Goal: Information Seeking & Learning: Learn about a topic

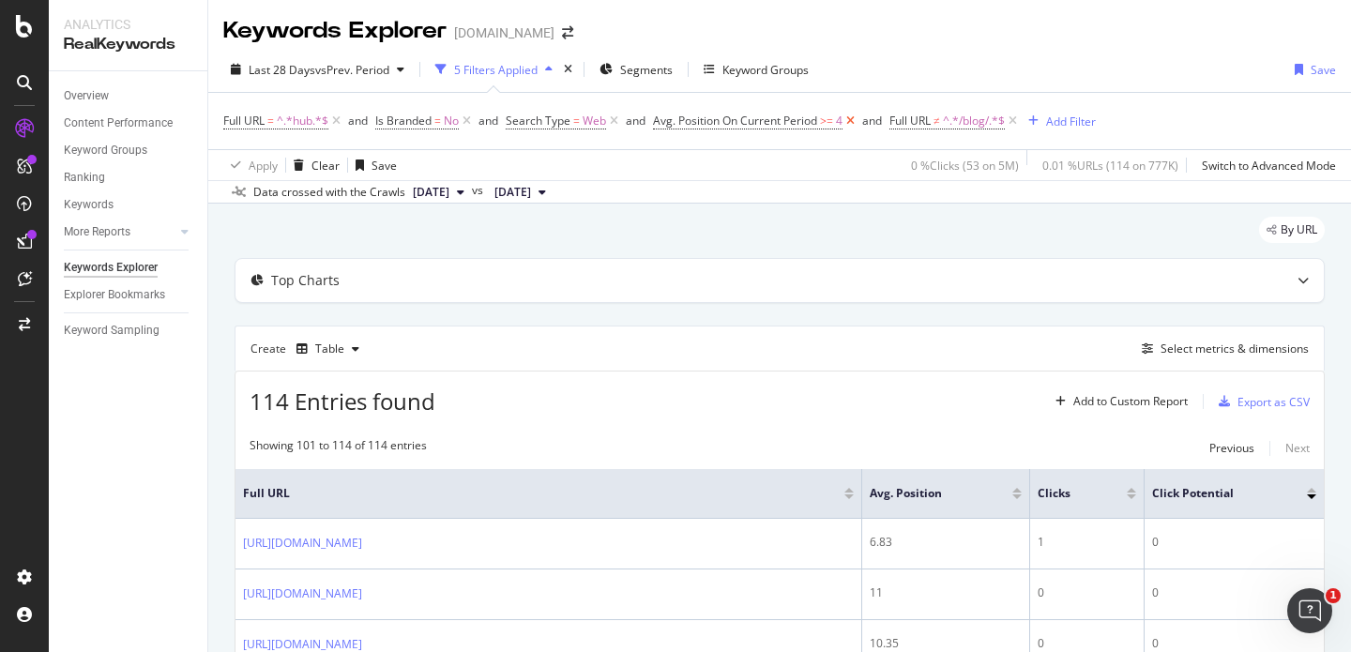
click at [857, 122] on icon at bounding box center [850, 121] width 16 height 19
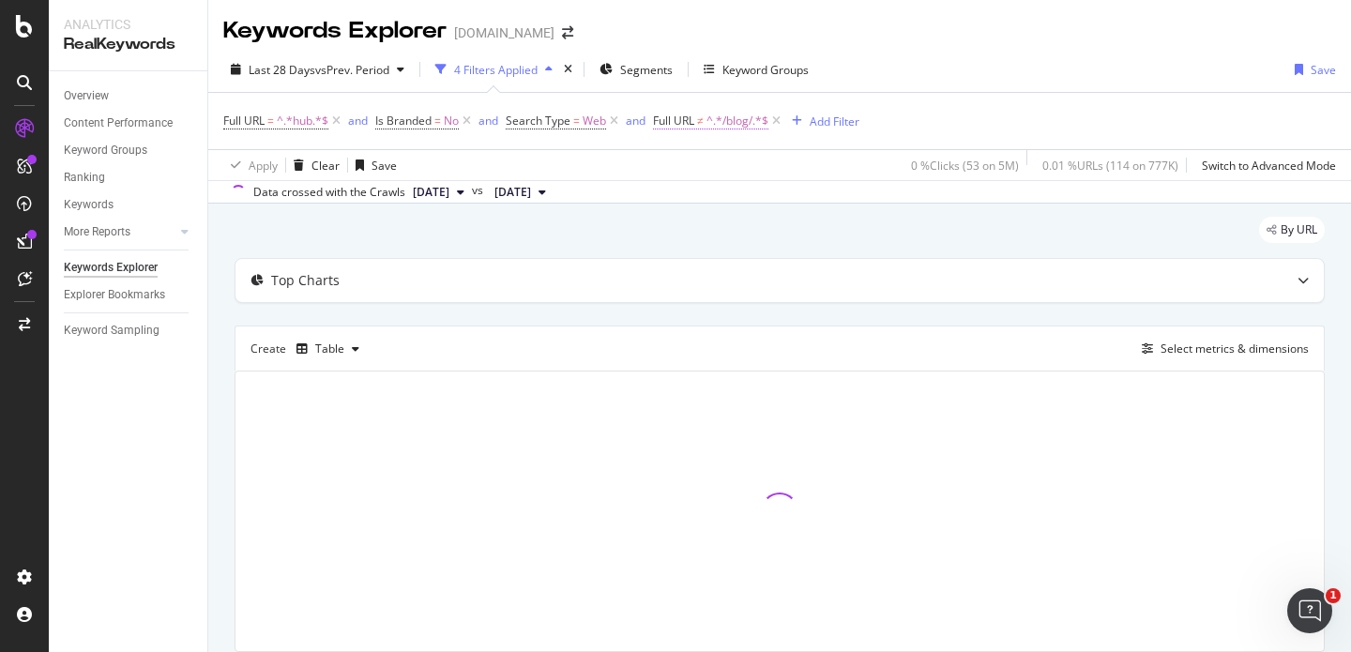
click at [728, 125] on span "^.*/blog/.*$" at bounding box center [737, 121] width 62 height 26
click at [717, 167] on span "Doesn't contain" at bounding box center [714, 166] width 82 height 16
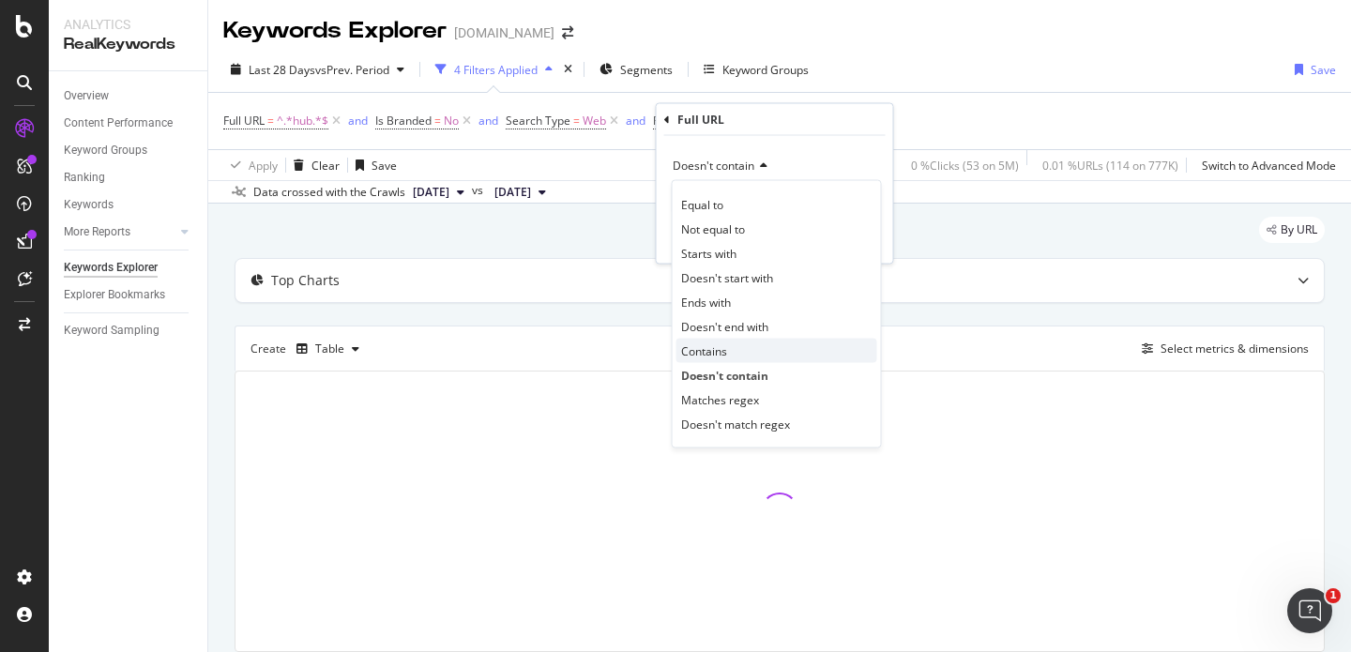
click at [718, 359] on div "Contains" at bounding box center [776, 351] width 201 height 24
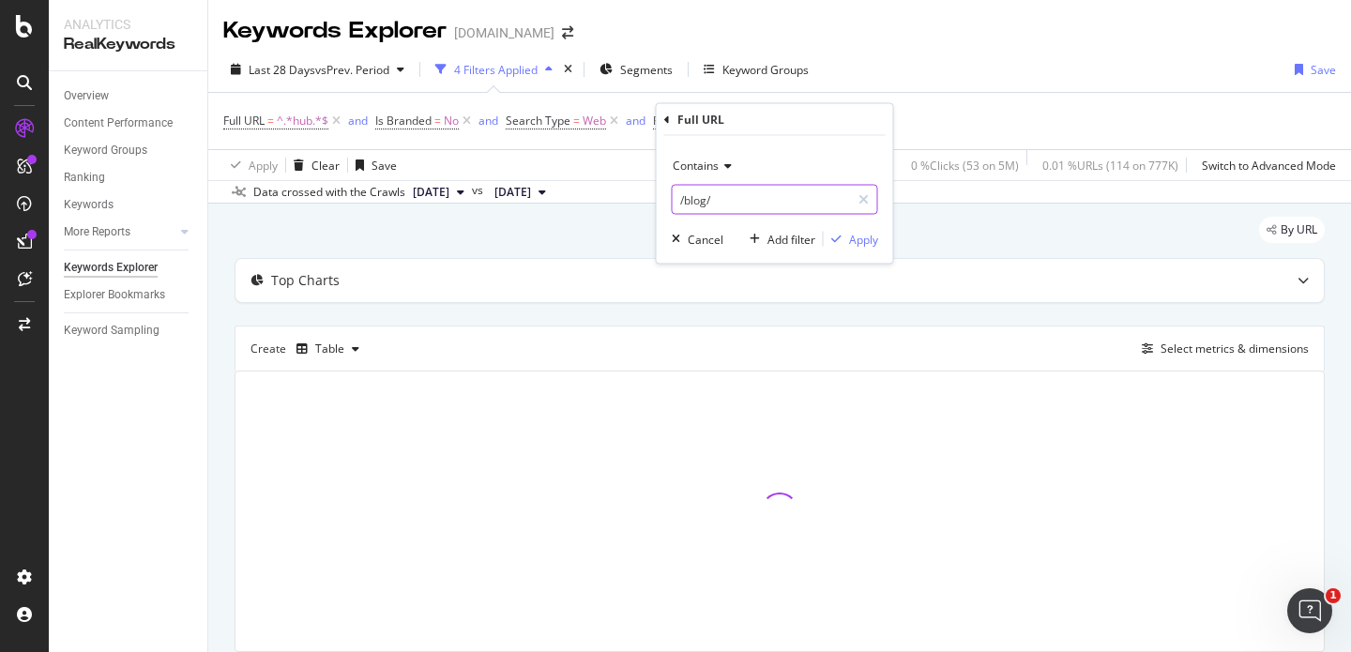
click at [719, 207] on input "/blog/" at bounding box center [761, 200] width 177 height 30
paste input "resources/home-early-years/home-early-years-planning/fine-motor-skills-plans-ey…"
type input "/resources/home-early-years/home-early-years-planning/fine-motor-skills-plans-e…"
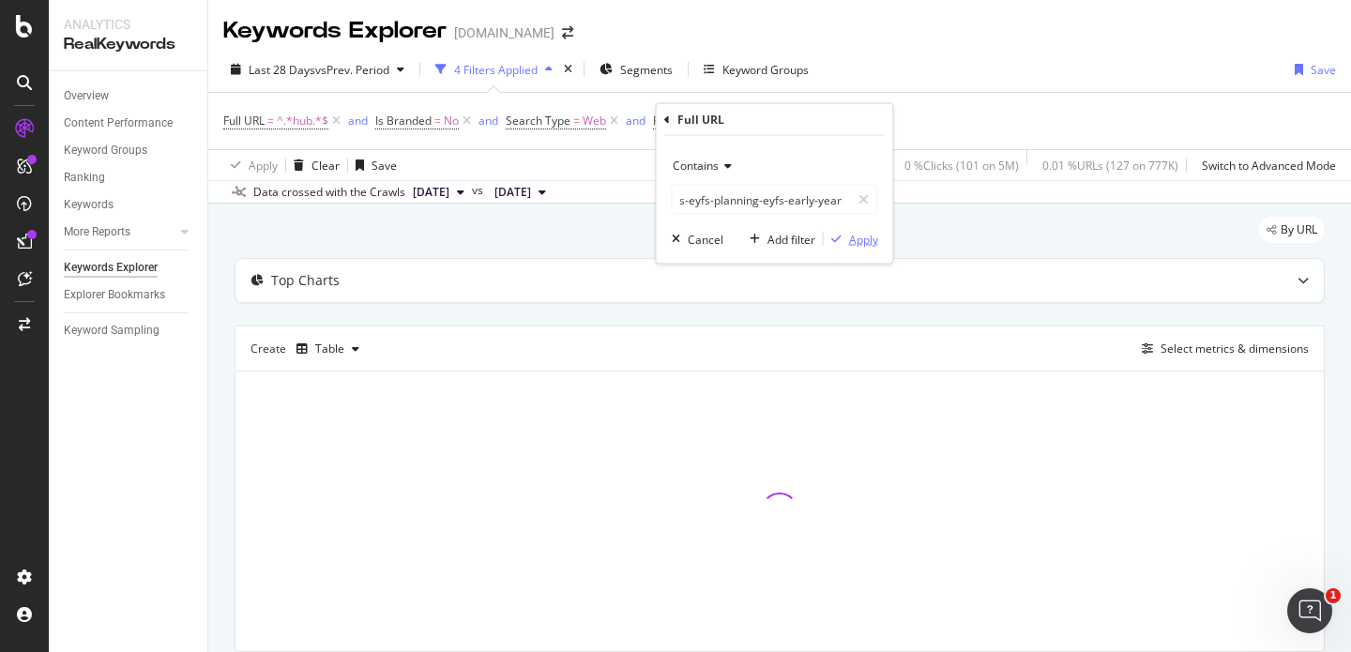
scroll to position [0, 0]
click at [854, 237] on div "Apply" at bounding box center [863, 239] width 29 height 16
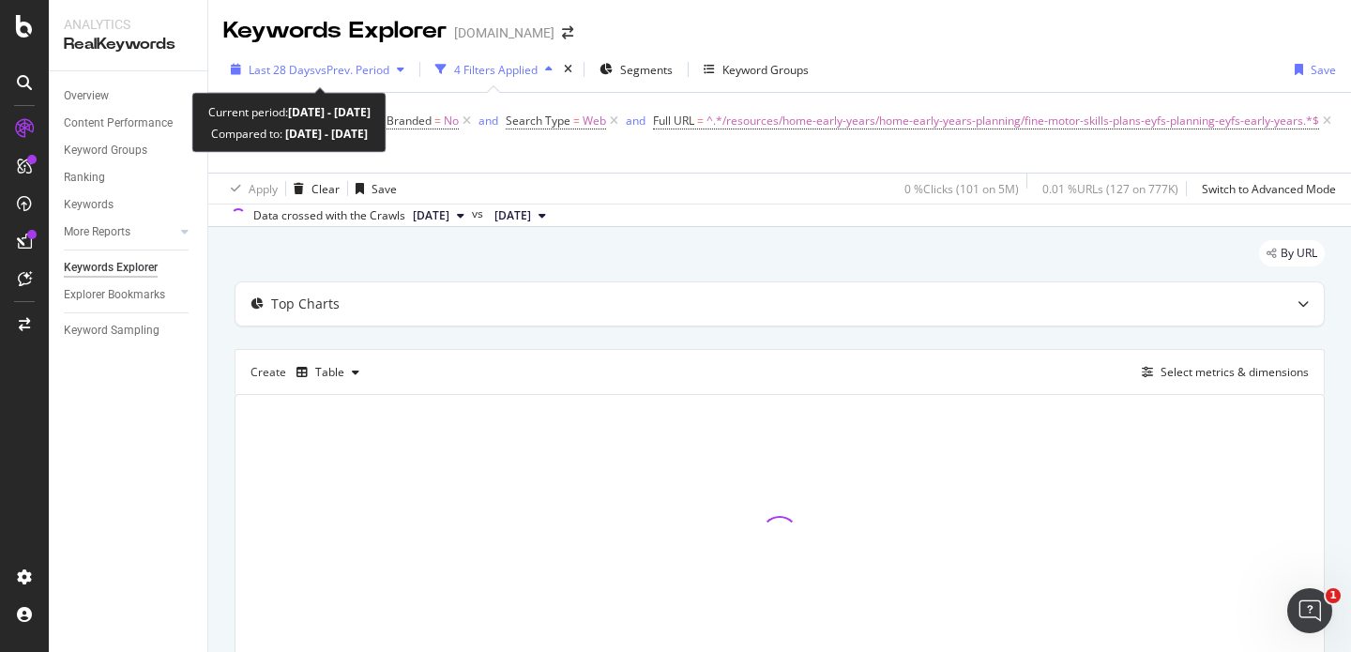
click at [373, 67] on span "vs Prev. Period" at bounding box center [352, 70] width 74 height 16
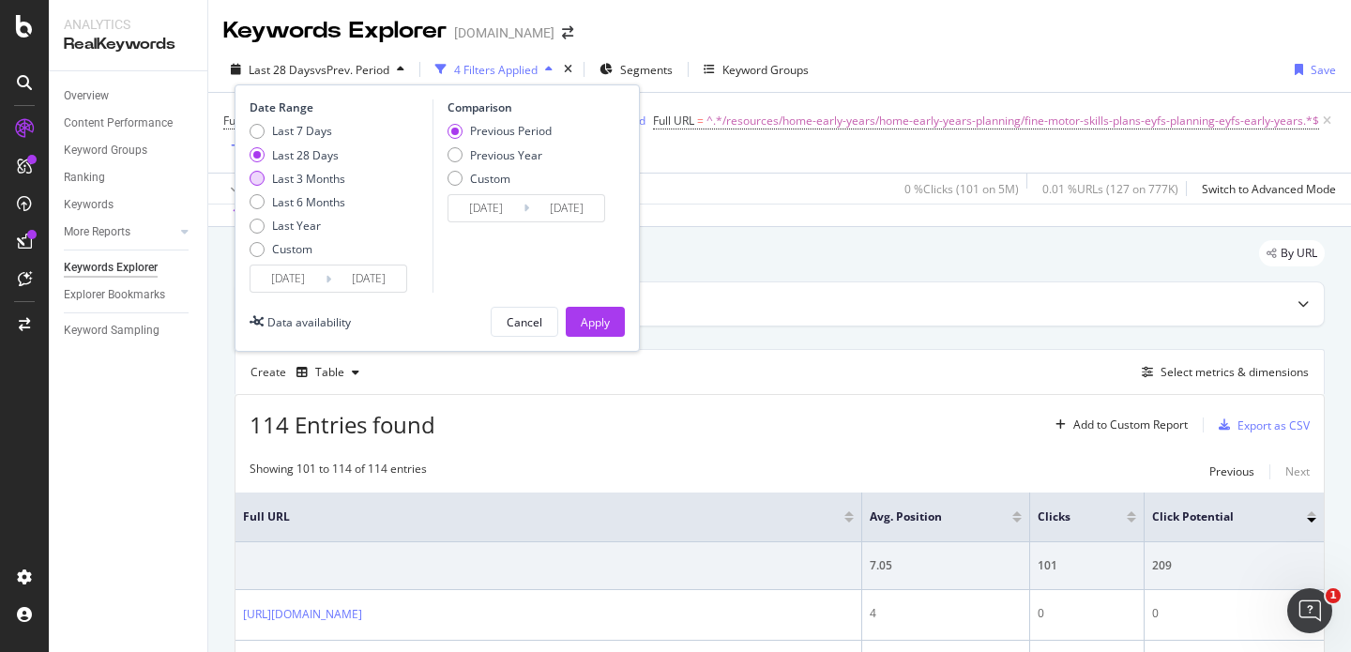
click at [308, 179] on div "Last 3 Months" at bounding box center [308, 179] width 73 height 16
type input "[DATE]"
click at [570, 315] on button "Apply" at bounding box center [595, 322] width 59 height 30
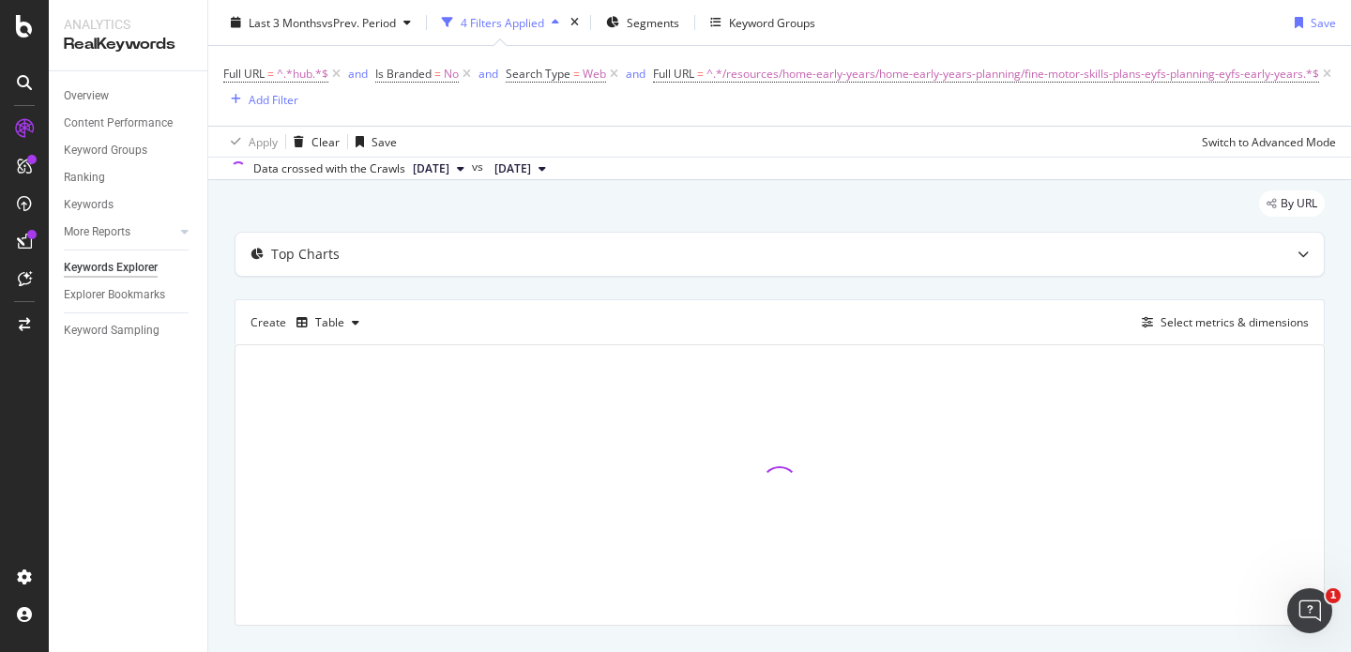
scroll to position [53, 0]
click at [338, 74] on icon at bounding box center [336, 74] width 16 height 19
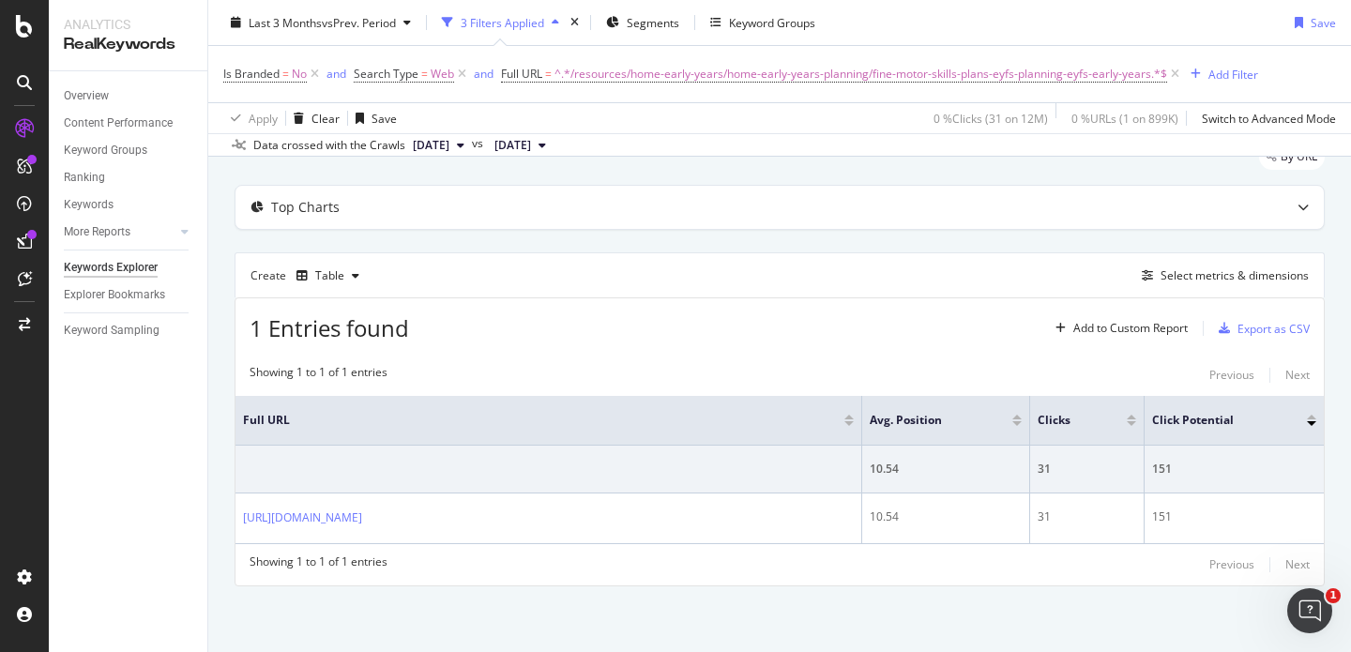
scroll to position [84, 0]
click at [1227, 276] on div "Create Table Select metrics & dimensions" at bounding box center [779, 274] width 1090 height 45
click at [138, 270] on div "Keywords Explorer" at bounding box center [111, 268] width 94 height 20
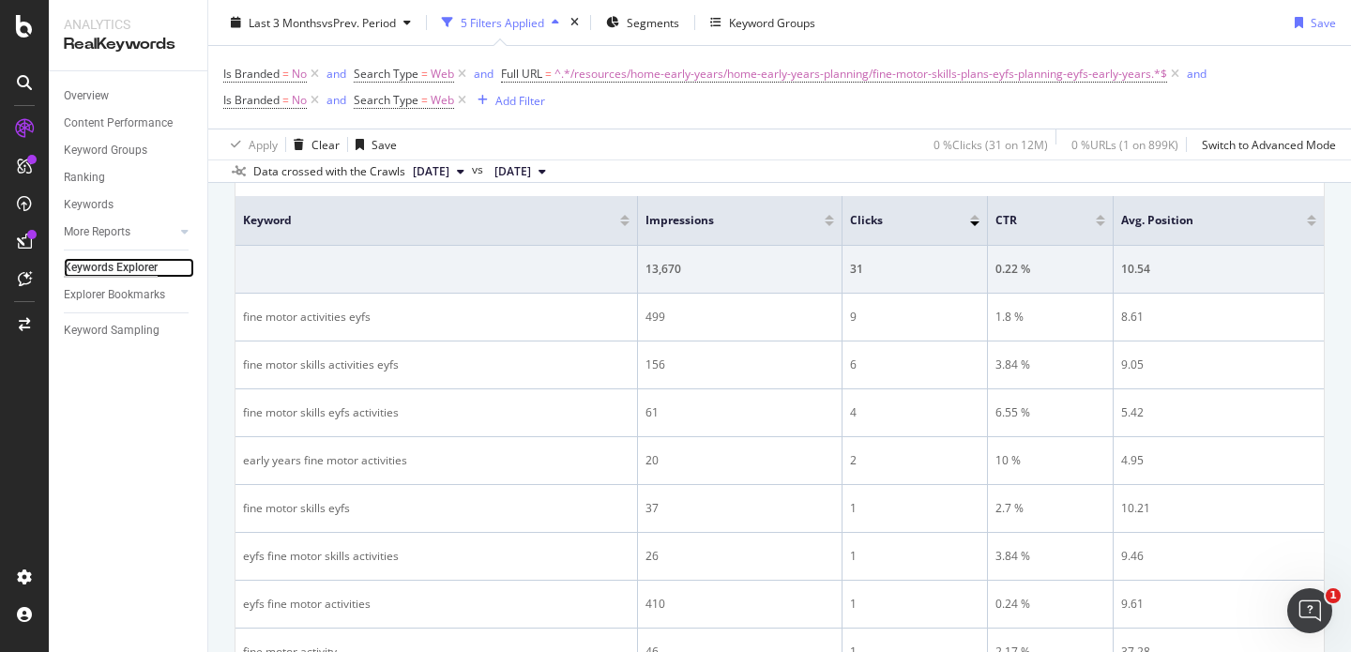
scroll to position [305, 0]
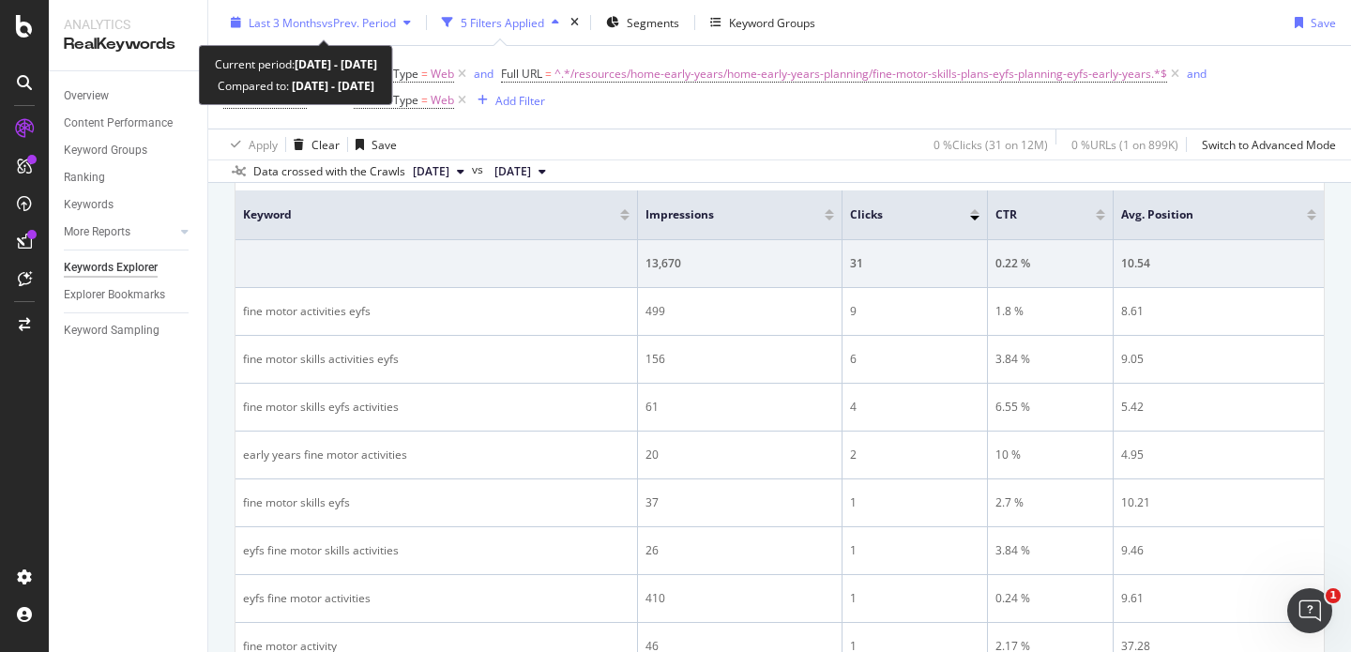
click at [304, 27] on span "Last 3 Months" at bounding box center [285, 22] width 73 height 16
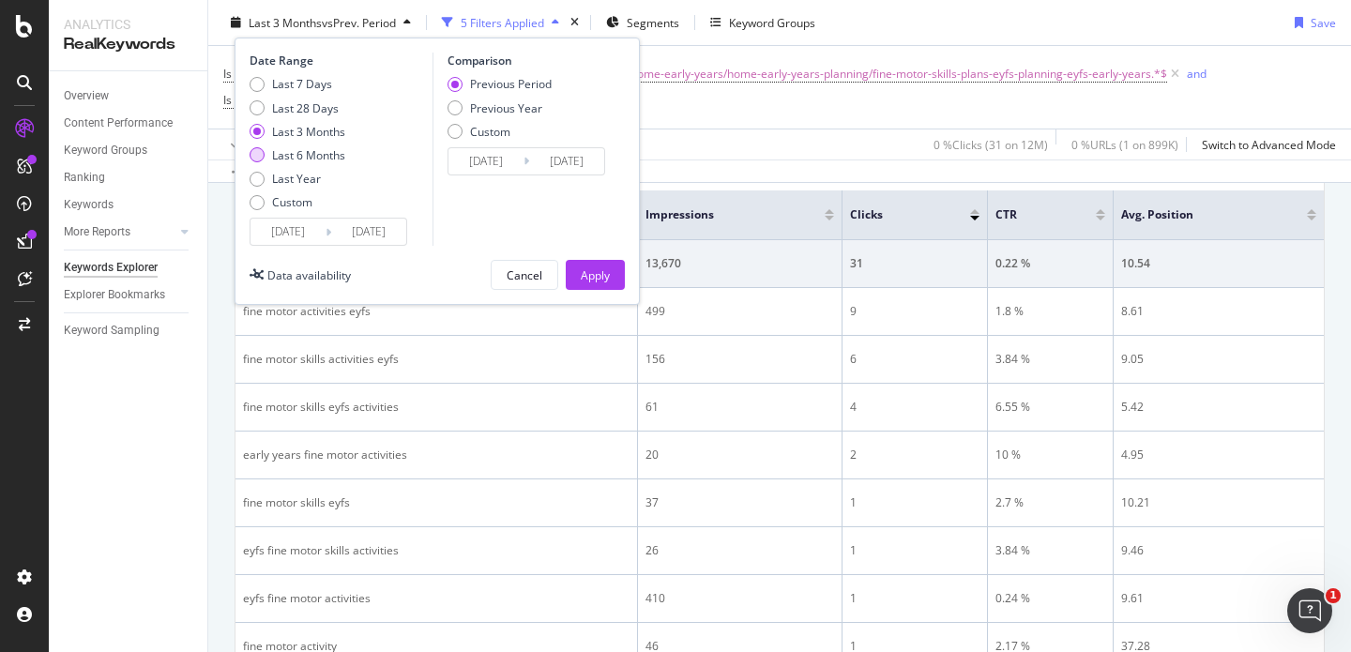
click at [293, 158] on div "Last 6 Months" at bounding box center [308, 155] width 73 height 16
type input "[DATE]"
click at [596, 275] on div "Apply" at bounding box center [595, 274] width 29 height 16
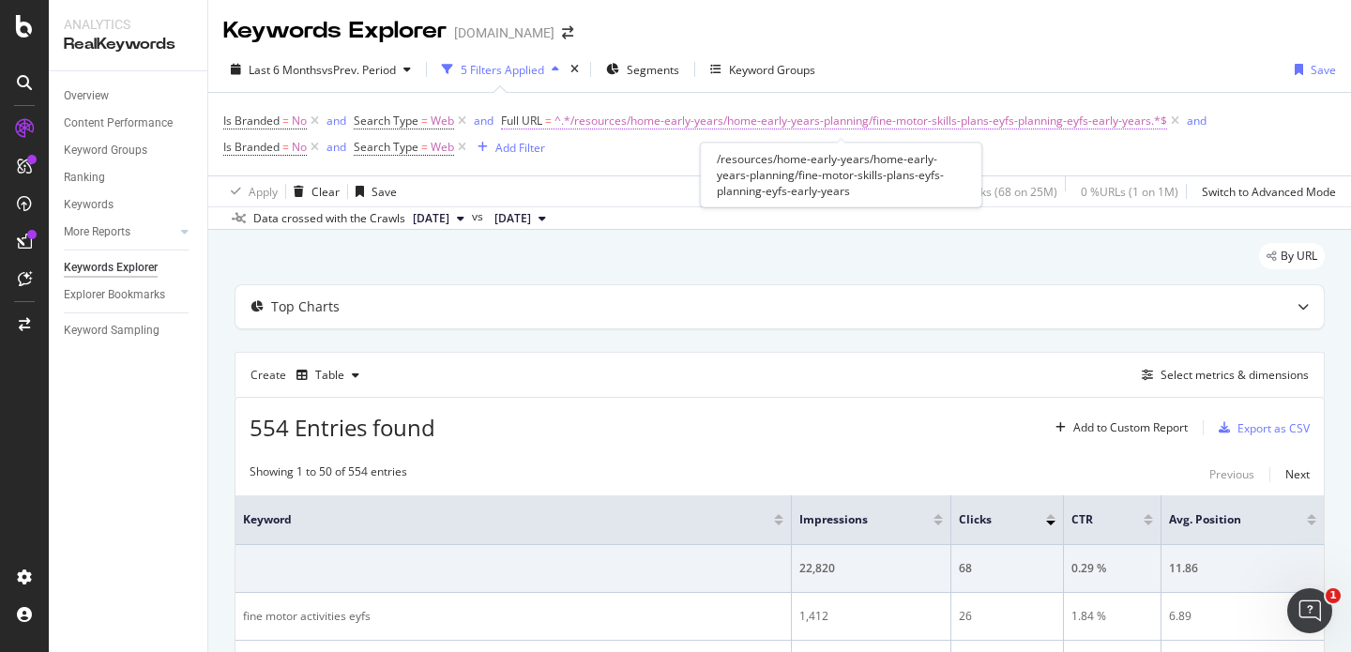
click at [627, 121] on span "^.*/resources/home-early-years/home-early-years-planning/fine-motor-skills-plan…" at bounding box center [860, 121] width 612 height 26
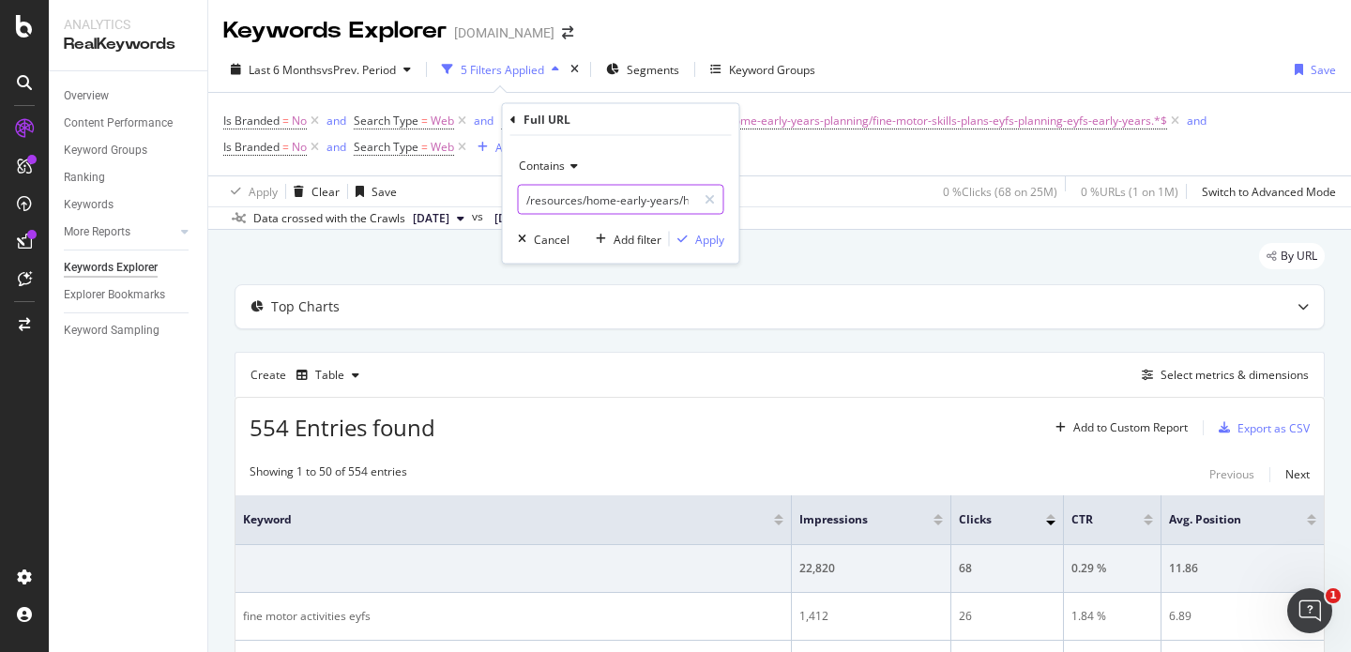
click at [576, 200] on input "/resources/home-early-years/home-early-years-planning/fine-motor-skills-plans-e…" at bounding box center [607, 200] width 177 height 30
type input "/event/"
click at [695, 234] on div "Apply" at bounding box center [709, 239] width 29 height 16
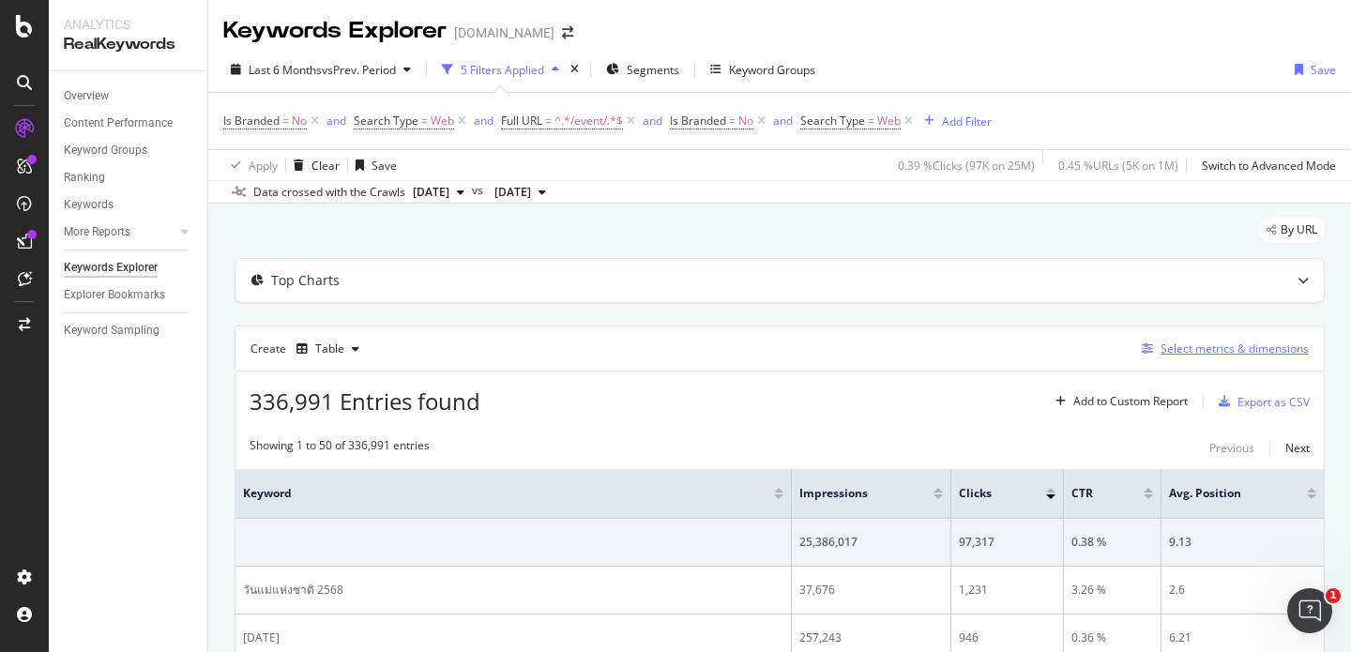
click at [1223, 343] on div "Select metrics & dimensions" at bounding box center [1234, 348] width 148 height 16
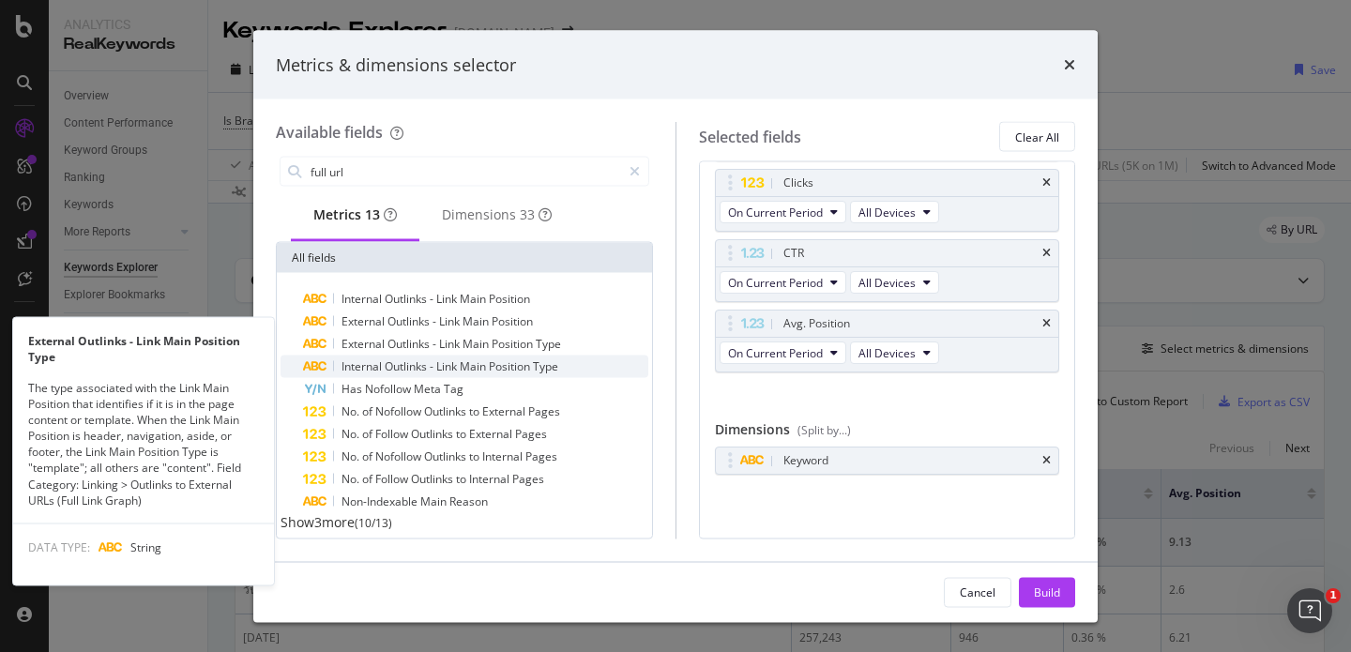
scroll to position [23, 0]
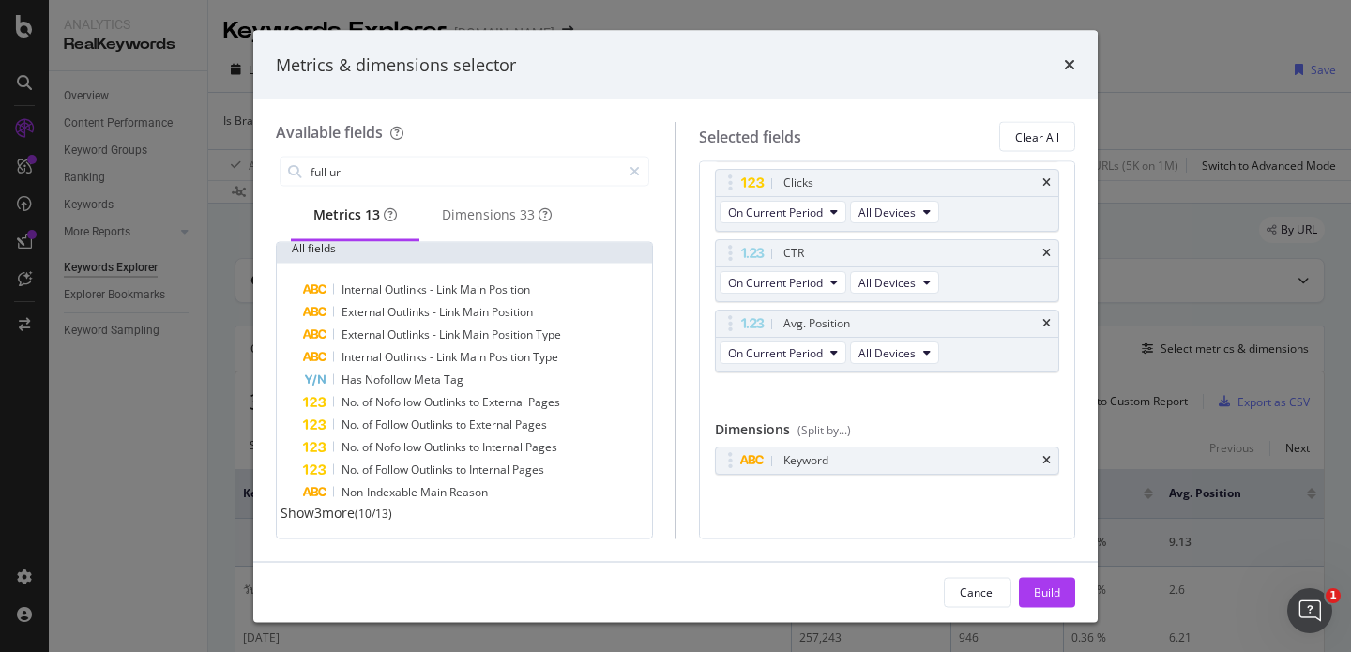
type input "full url"
click at [464, 519] on div "Show 3 more ( 10 / 13 )" at bounding box center [464, 513] width 368 height 19
click at [343, 514] on span "Show 3 more" at bounding box center [317, 513] width 74 height 18
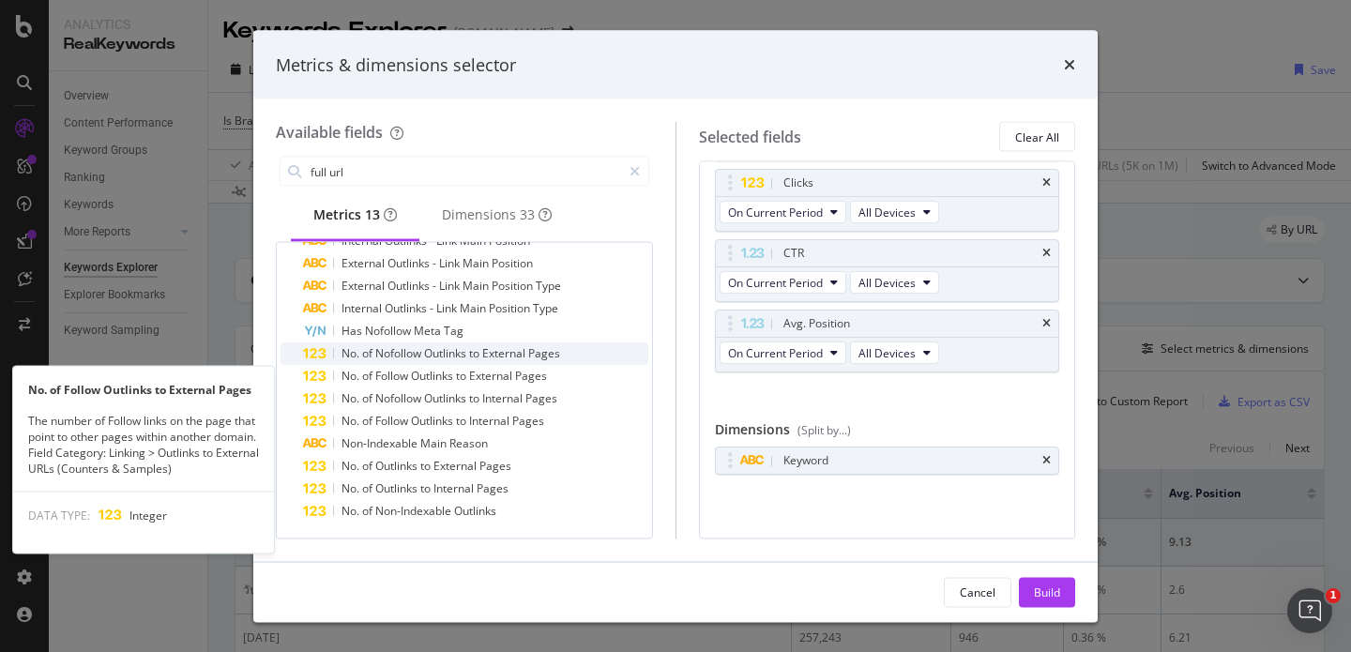
scroll to position [0, 0]
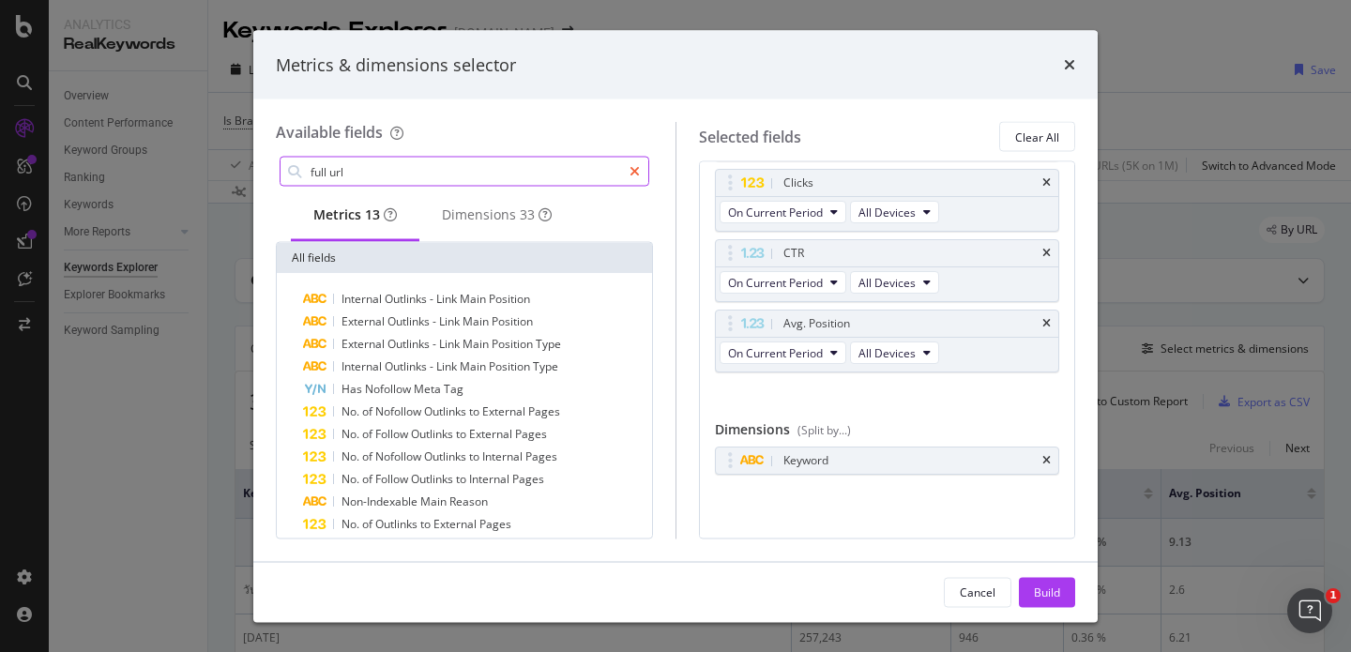
click at [634, 171] on icon "modal" at bounding box center [634, 171] width 10 height 13
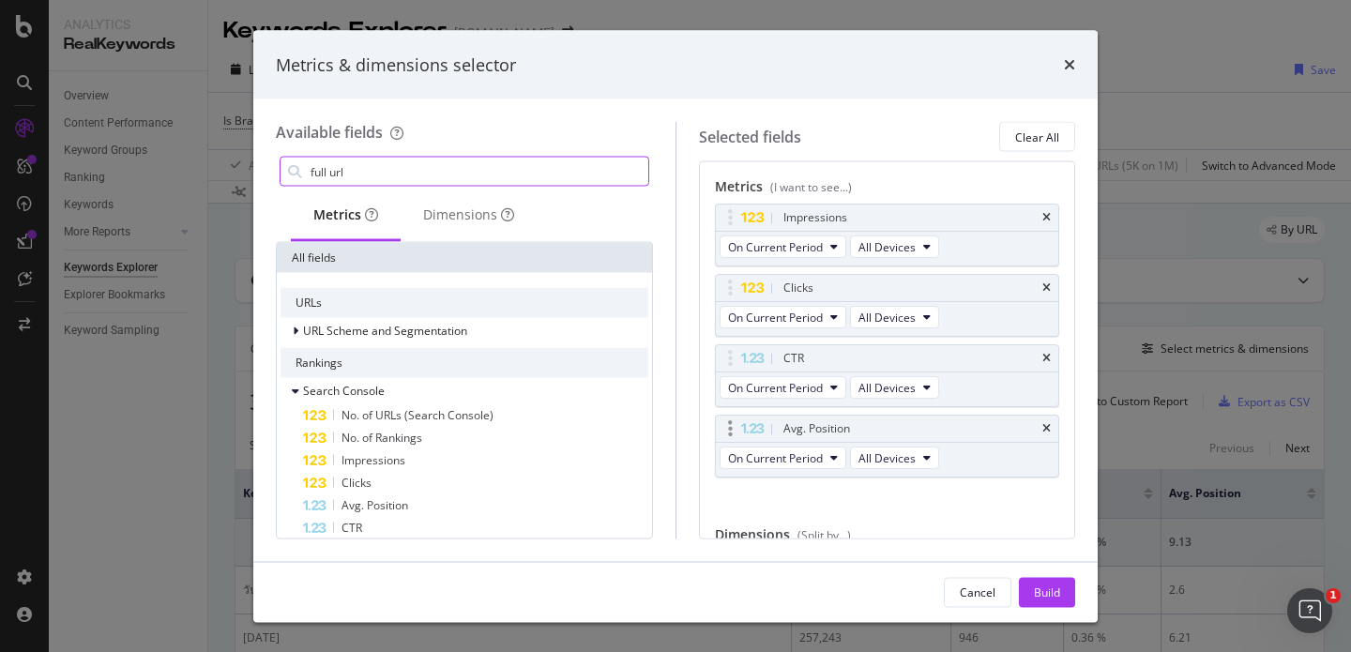
scroll to position [105, 0]
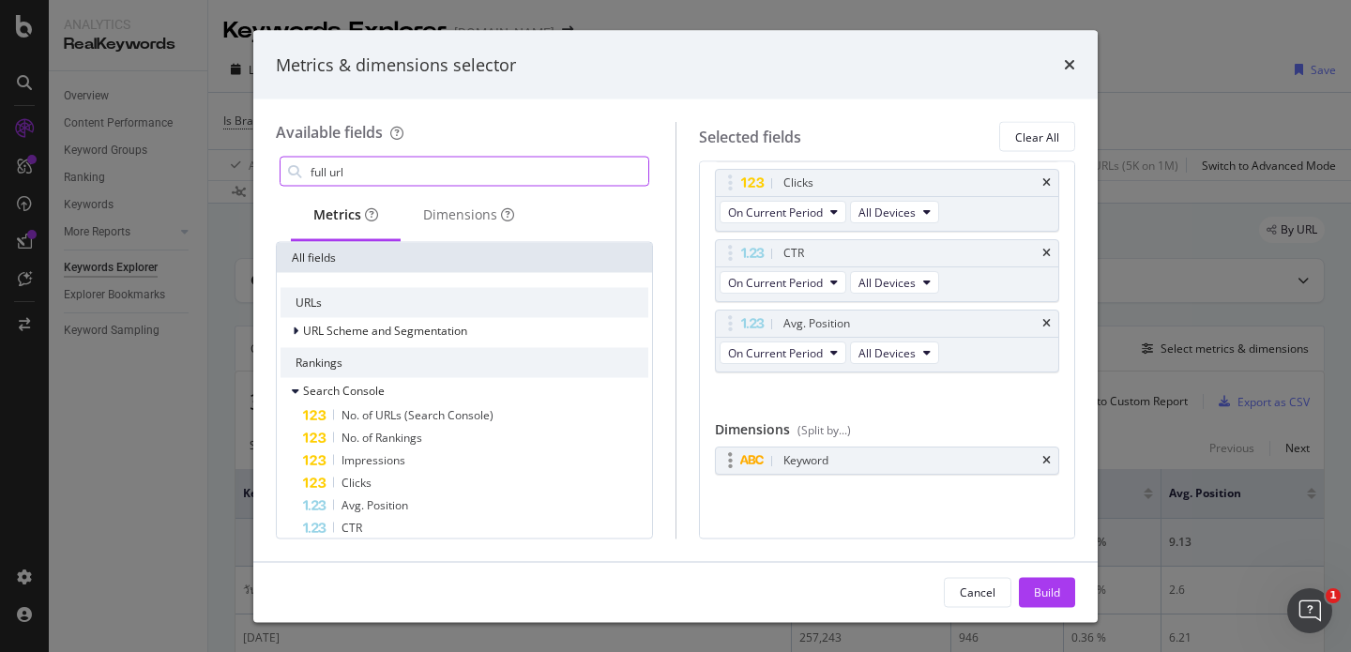
click at [1051, 462] on div "Keyword" at bounding box center [887, 460] width 343 height 26
click at [1046, 461] on icon "times" at bounding box center [1046, 460] width 8 height 11
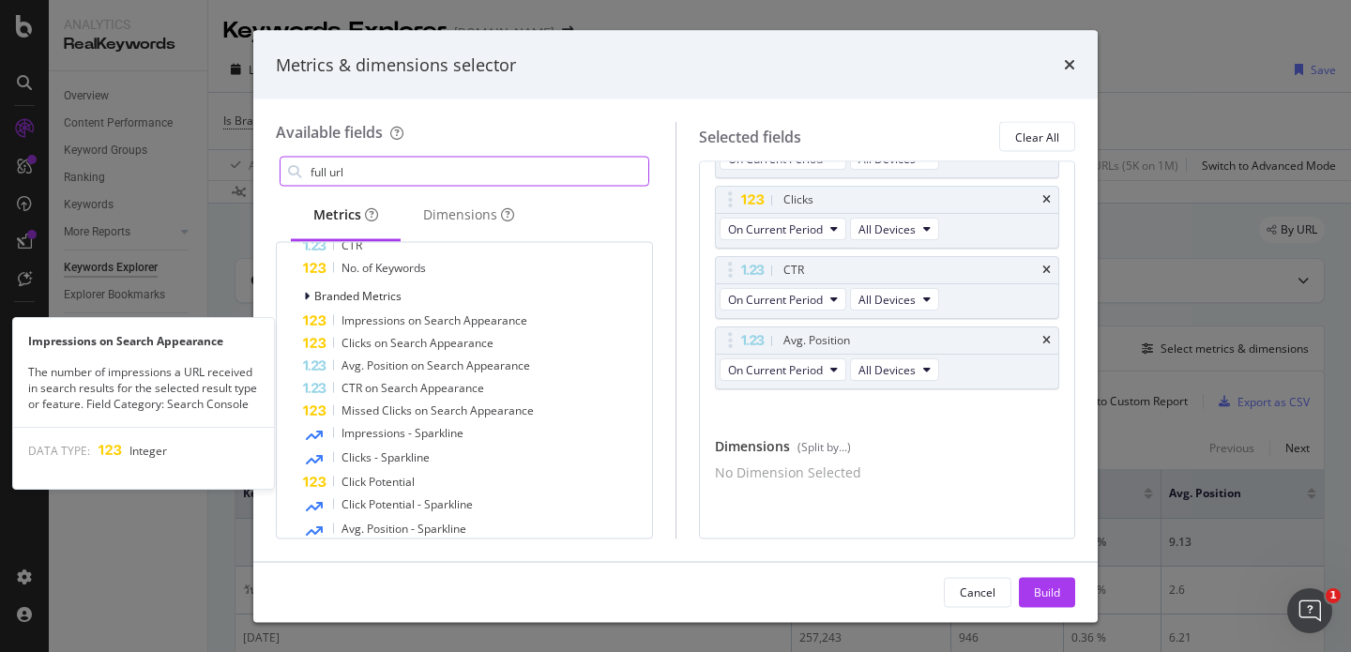
scroll to position [287, 0]
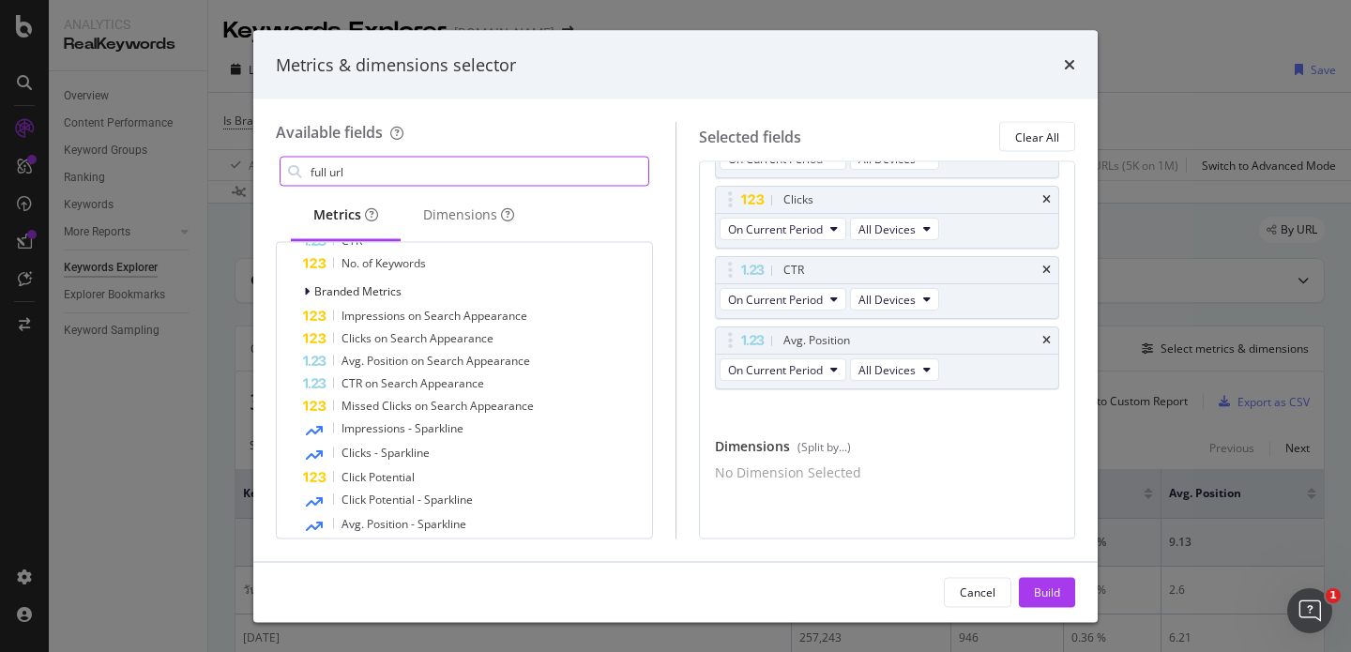
click at [464, 165] on input "full url" at bounding box center [479, 172] width 340 height 28
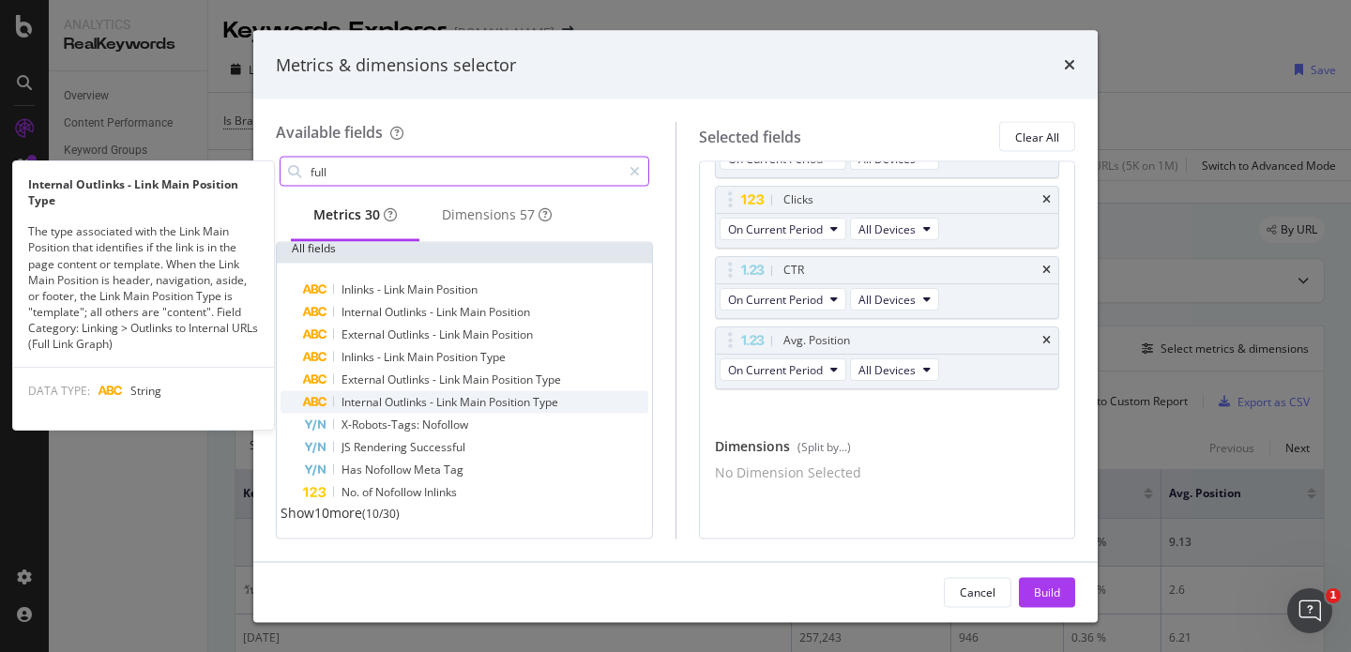
scroll to position [0, 0]
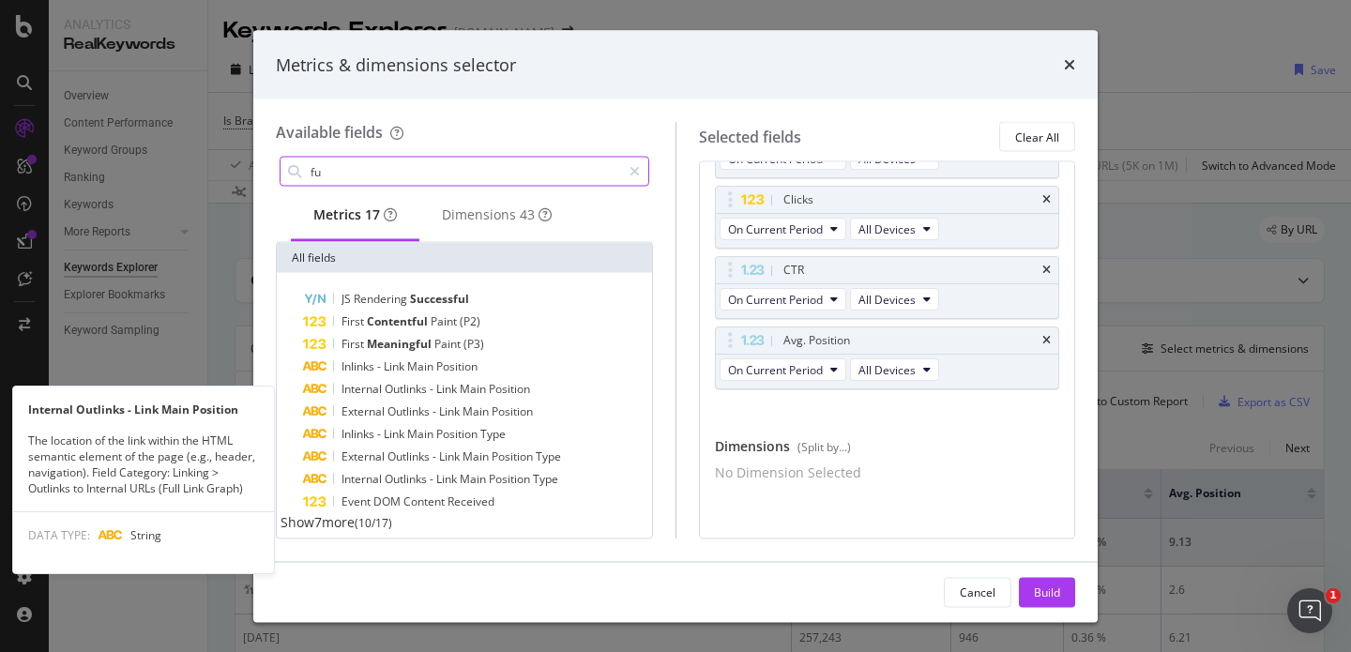
type input "f"
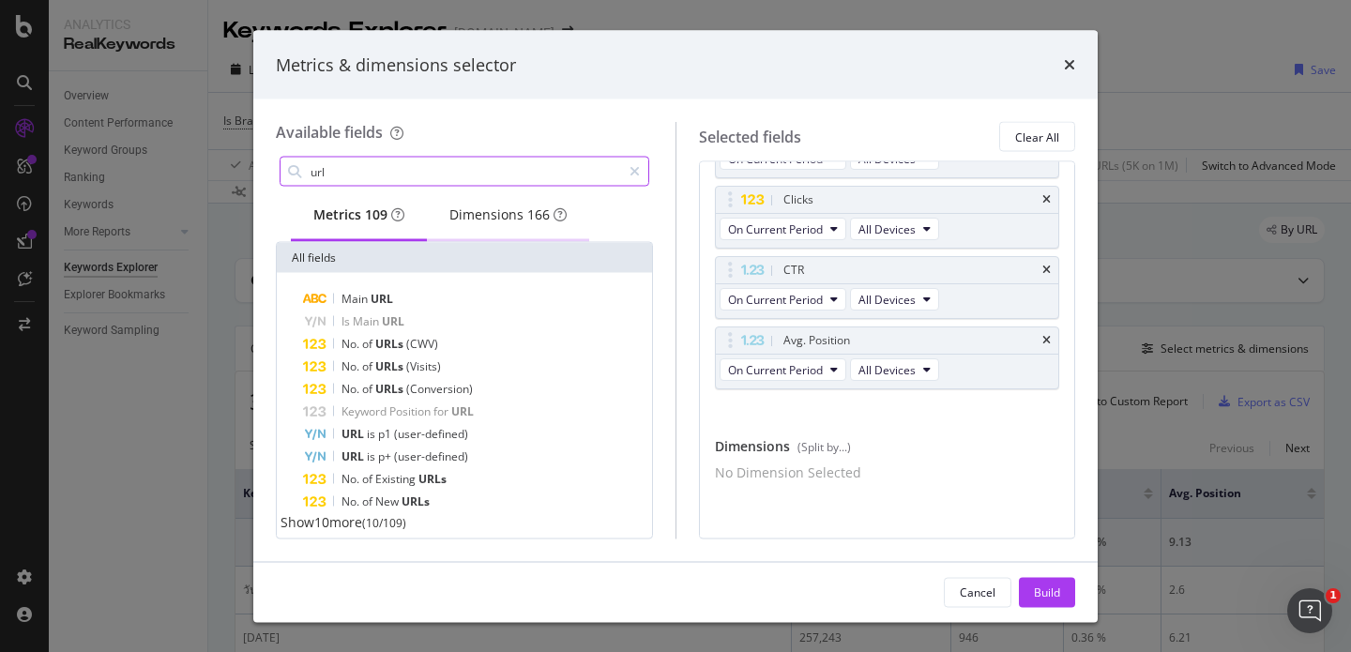
type input "url"
click at [491, 224] on div "Dimensions 166" at bounding box center [507, 214] width 117 height 19
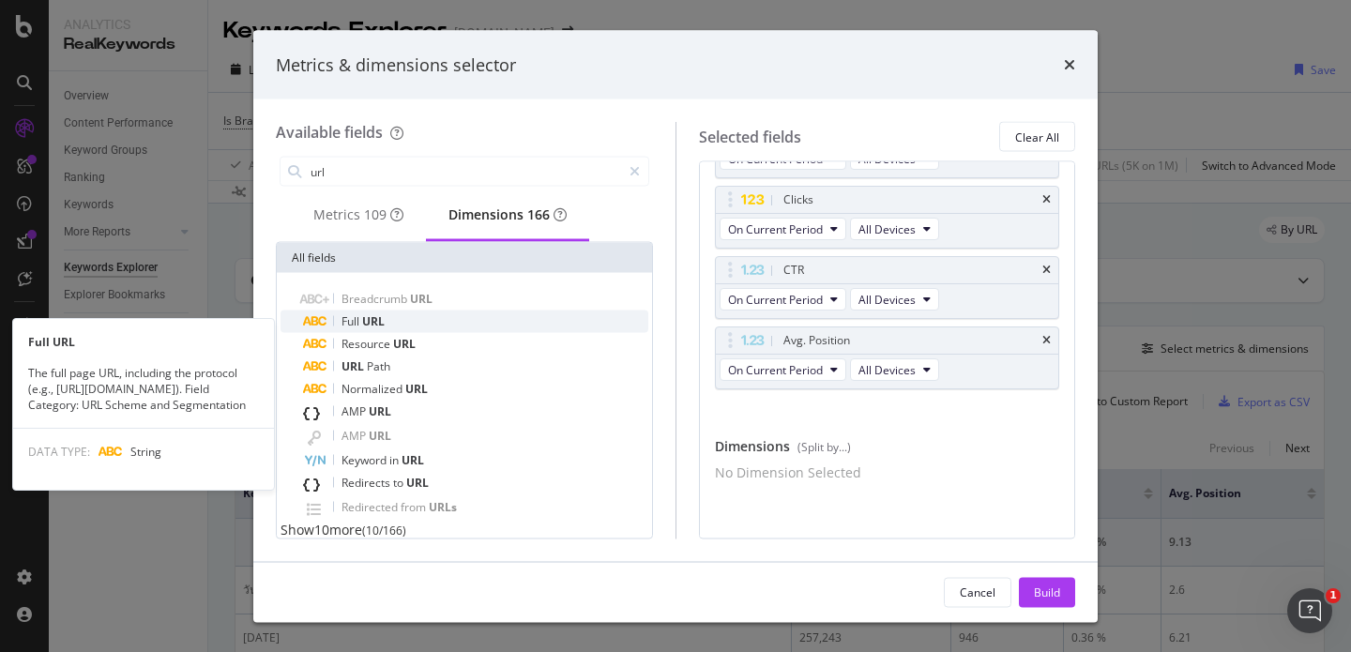
click at [388, 325] on div "Full URL" at bounding box center [475, 321] width 345 height 23
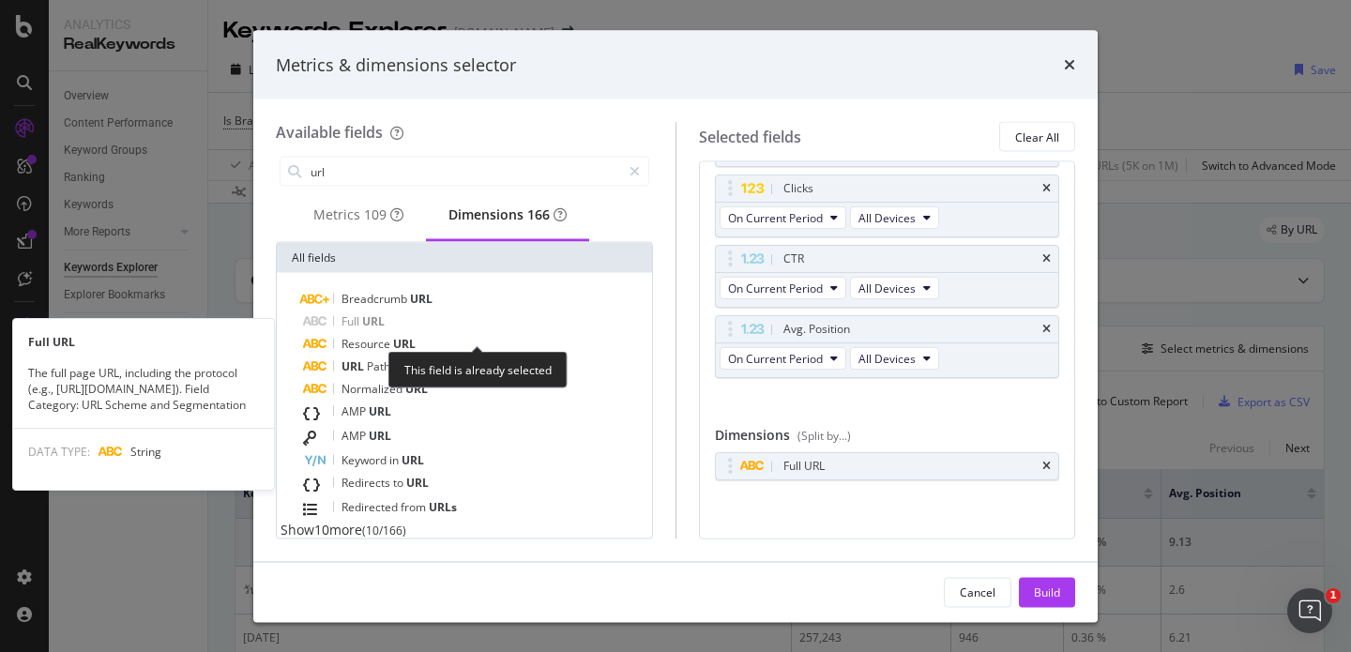
scroll to position [105, 0]
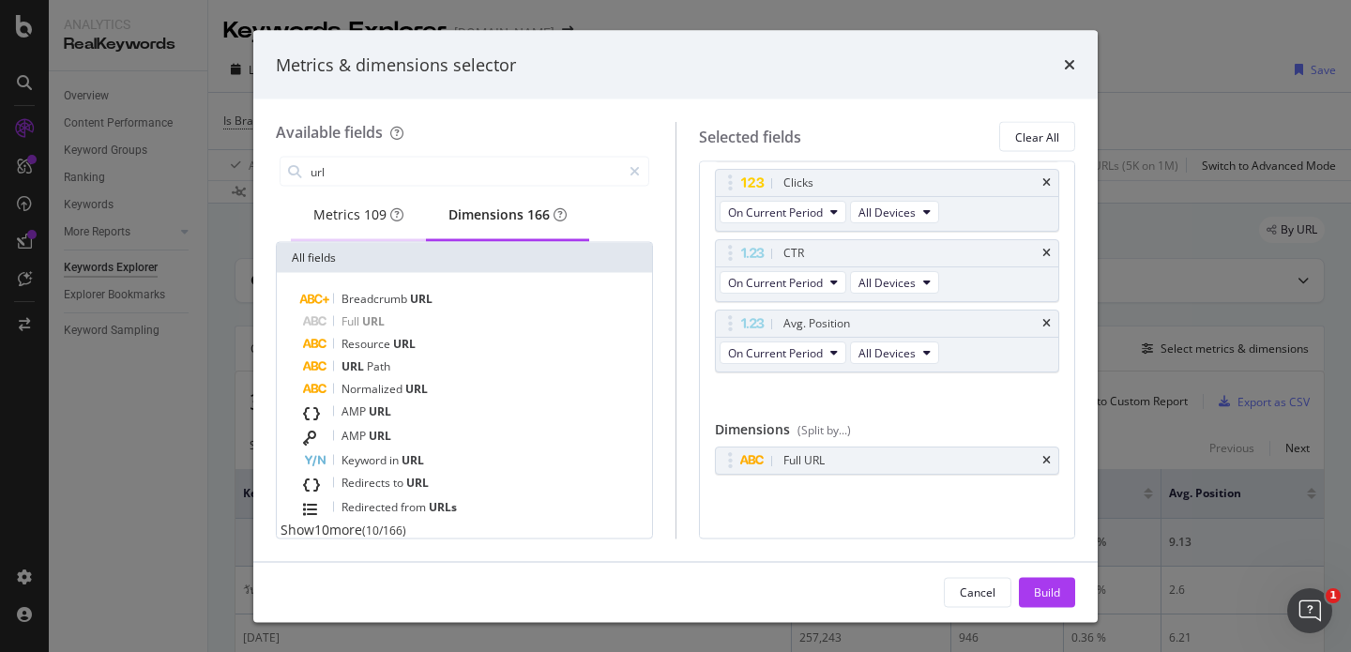
click at [358, 224] on div "Metrics 109" at bounding box center [358, 214] width 90 height 19
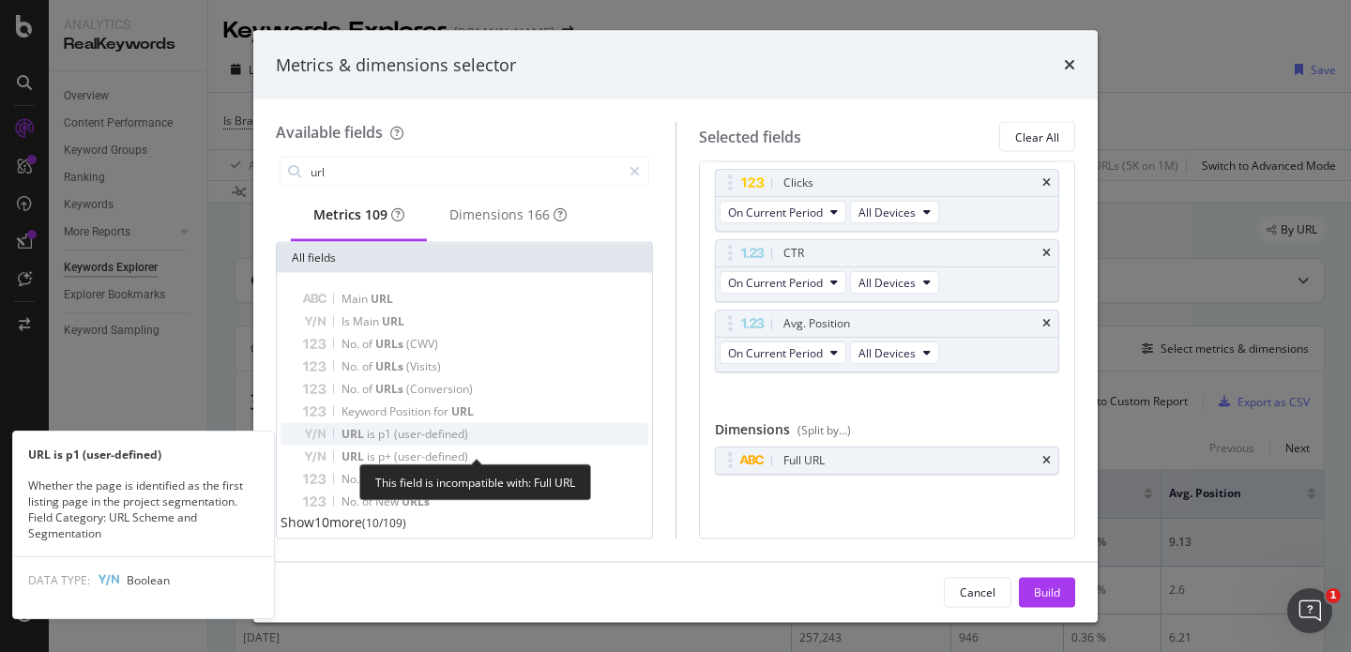
scroll to position [23, 0]
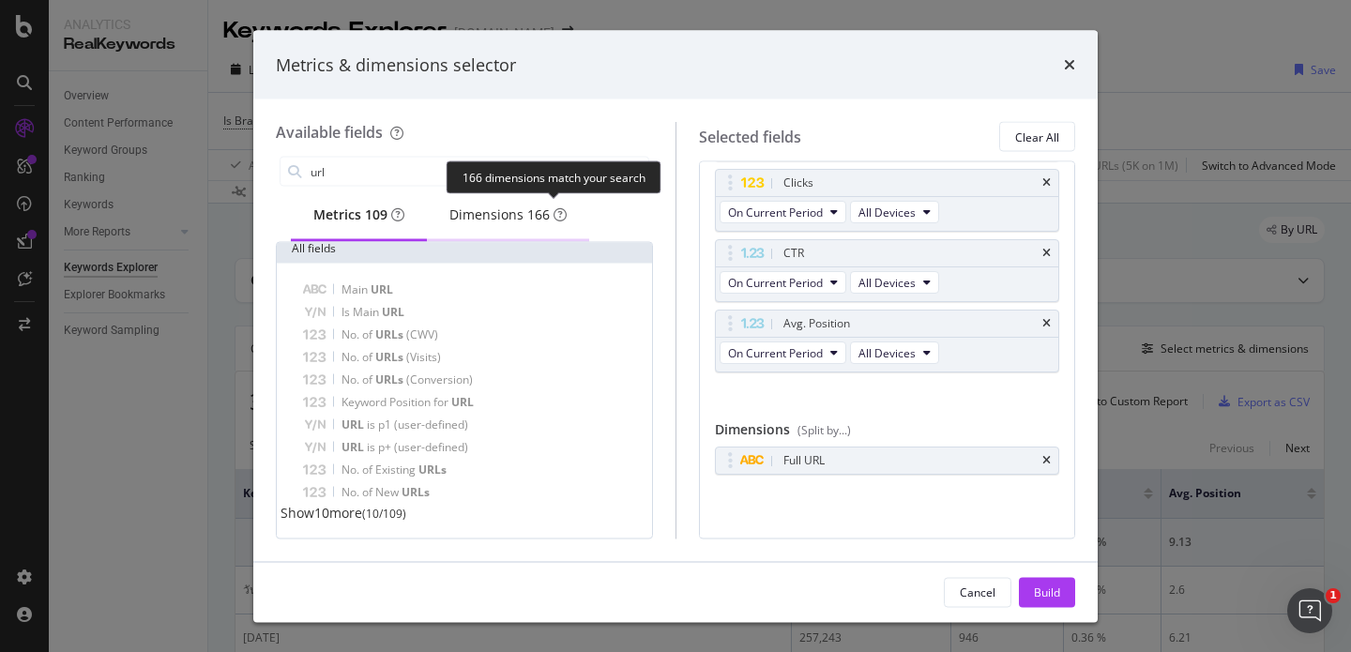
click at [537, 209] on span "166" at bounding box center [538, 214] width 23 height 19
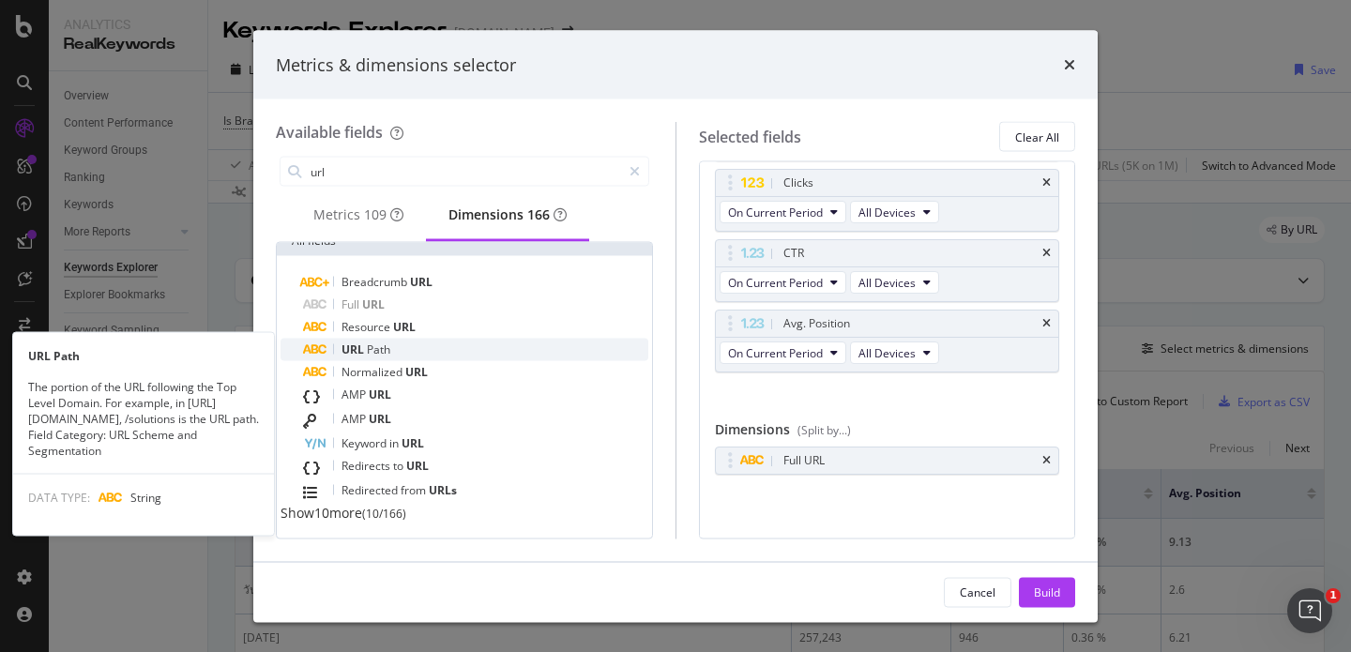
scroll to position [31, 0]
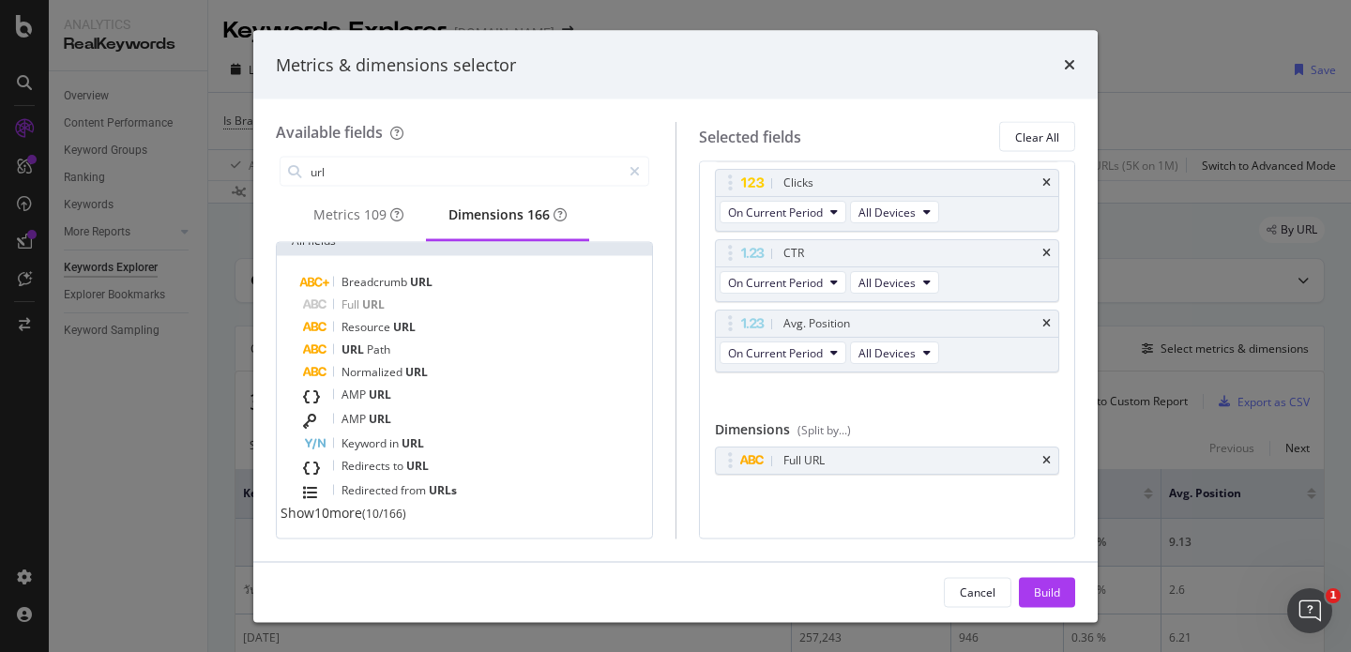
click at [1059, 592] on div "Build" at bounding box center [1047, 591] width 26 height 16
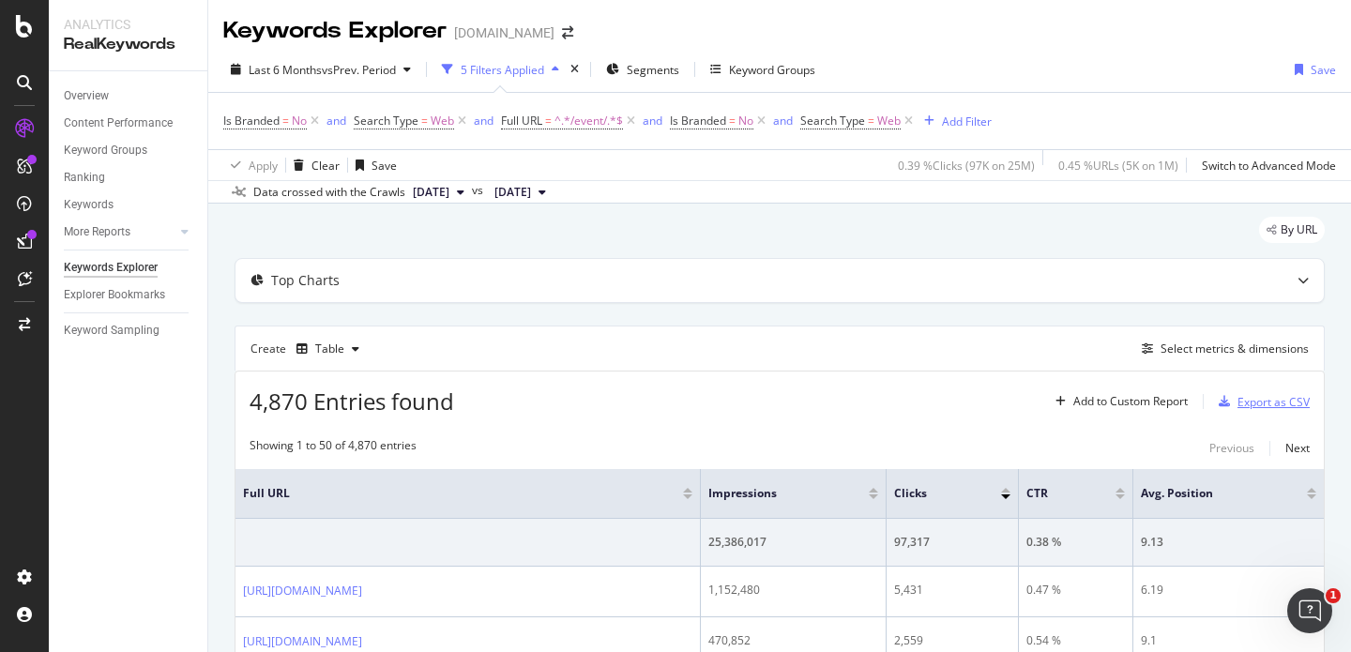
click at [1252, 404] on div "Export as CSV" at bounding box center [1273, 402] width 72 height 16
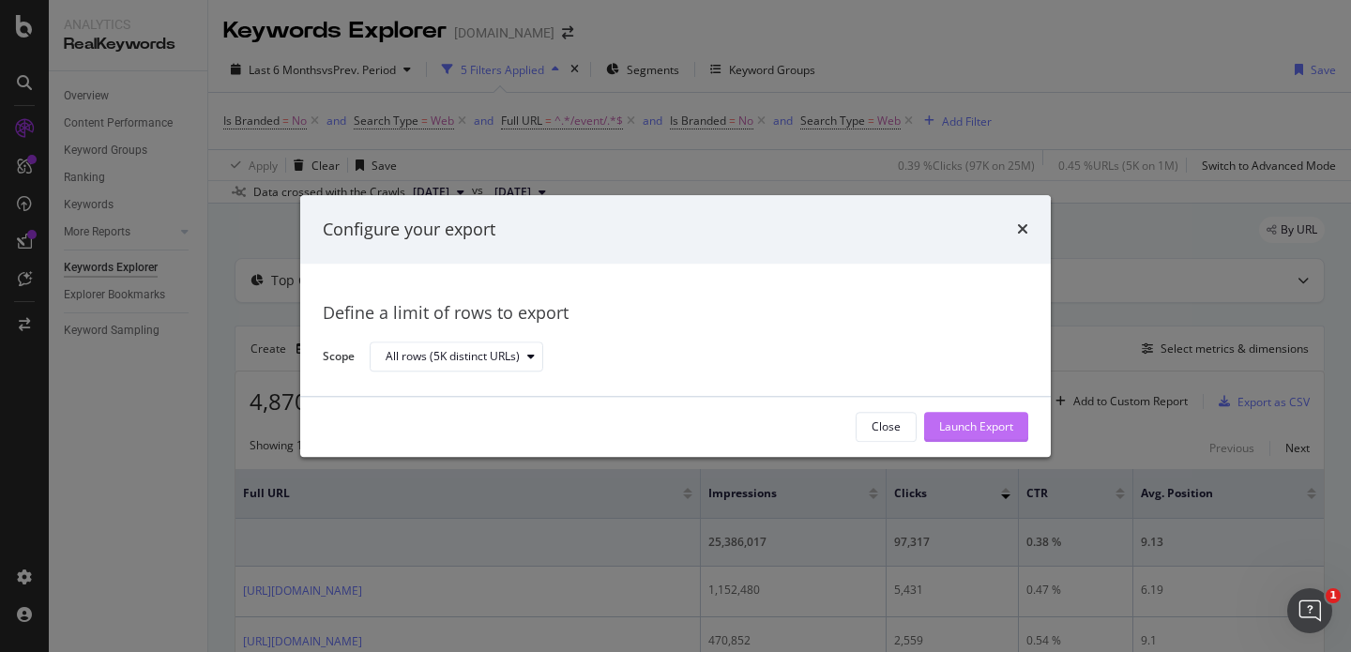
click at [965, 431] on div "Launch Export" at bounding box center [976, 427] width 74 height 16
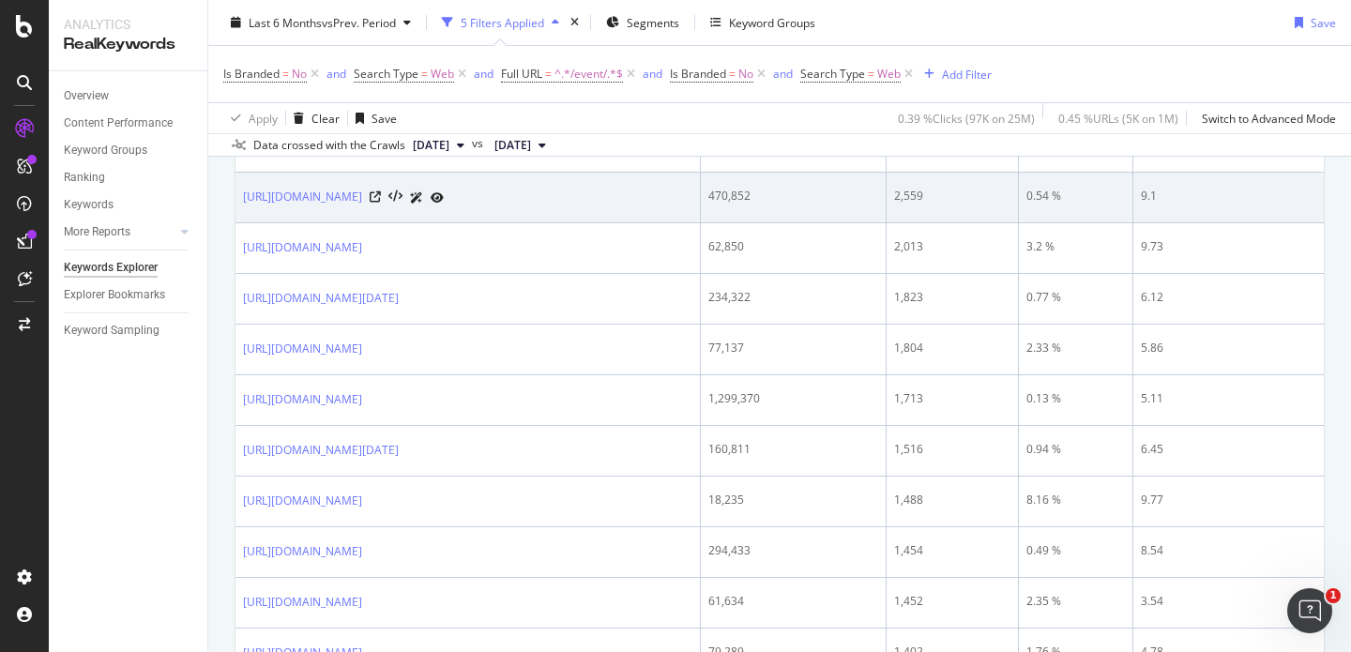
scroll to position [446, 0]
